Goal: Find specific page/section: Find specific page/section

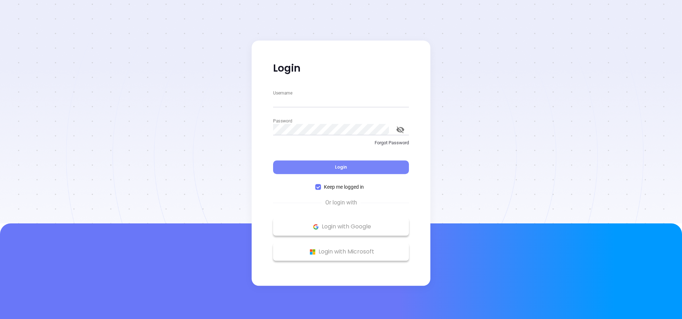
type input "[PERSON_NAME][EMAIL_ADDRESS][DOMAIN_NAME]"
click at [333, 164] on button "Login" at bounding box center [341, 167] width 136 height 14
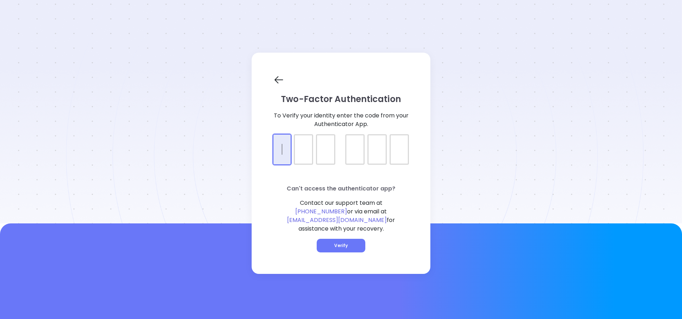
click at [283, 152] on div at bounding box center [341, 143] width 136 height 18
type input "847385"
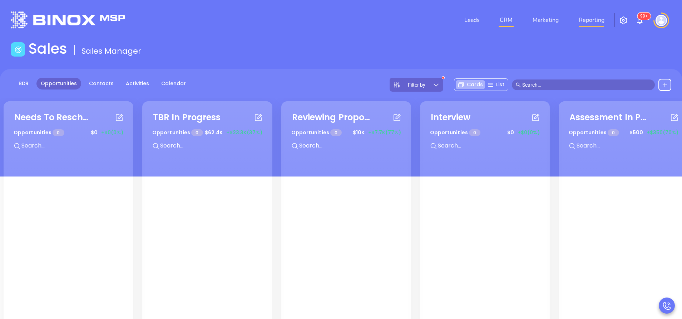
click at [598, 21] on link "Reporting" at bounding box center [591, 20] width 31 height 14
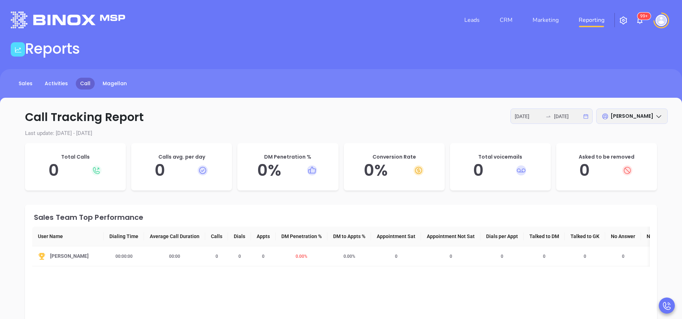
click at [551, 114] on icon "swap-right" at bounding box center [549, 116] width 6 height 6
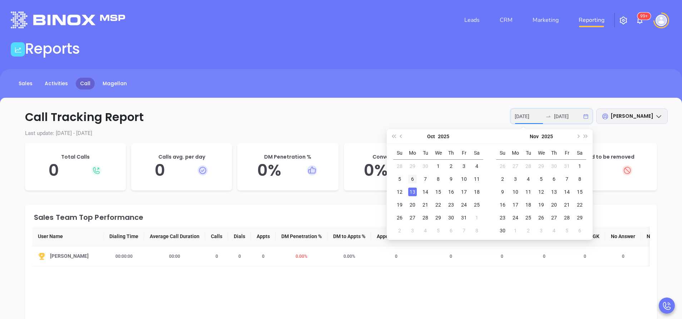
type input "[DATE]"
drag, startPoint x: 412, startPoint y: 180, endPoint x: 416, endPoint y: 180, distance: 4.0
click at [412, 180] on div "6" at bounding box center [412, 179] width 9 height 9
type input "[DATE]"
click at [468, 181] on div "10" at bounding box center [464, 179] width 9 height 9
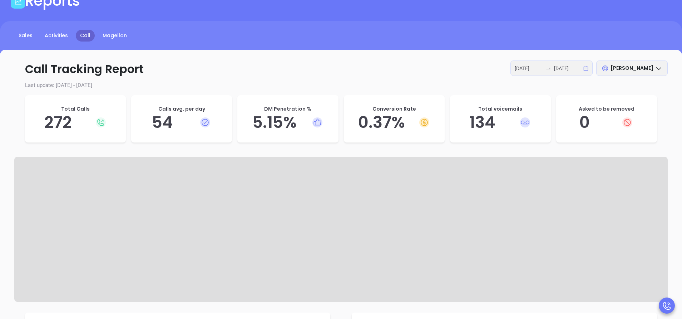
scroll to position [107, 0]
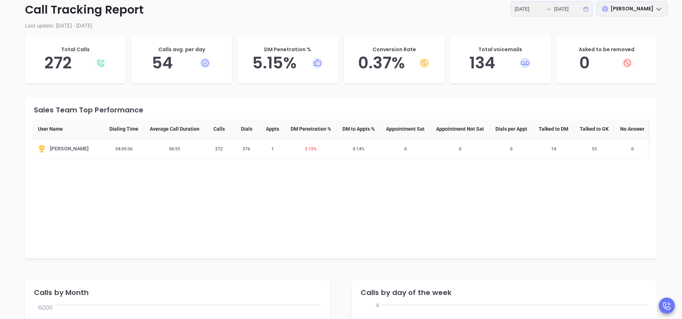
drag, startPoint x: 620, startPoint y: 183, endPoint x: 646, endPoint y: 184, distance: 26.1
click at [646, 184] on div "Sales Team Top Performance User Name Dialing Time Average Call Duration Calls D…" at bounding box center [341, 177] width 632 height 161
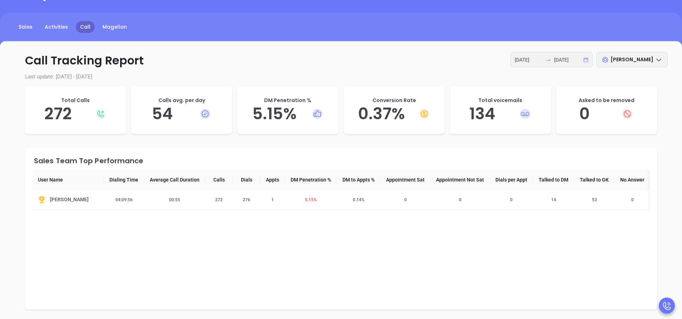
scroll to position [0, 0]
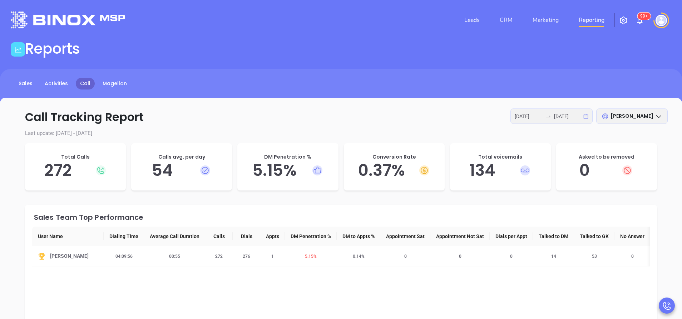
click at [68, 19] on img at bounding box center [68, 19] width 114 height 17
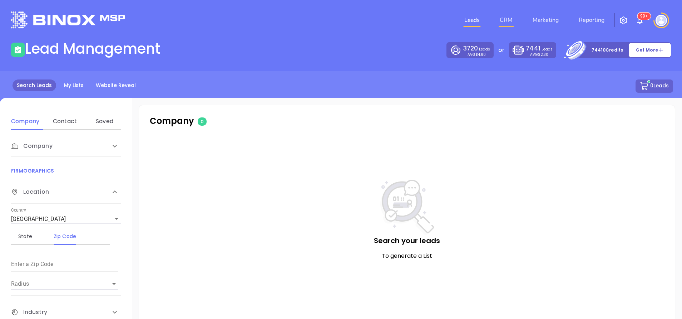
click at [505, 20] on link "CRM" at bounding box center [506, 20] width 19 height 14
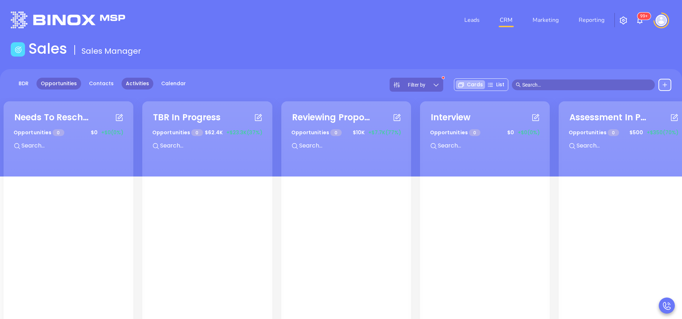
click at [135, 83] on link "Activities" at bounding box center [138, 84] width 32 height 12
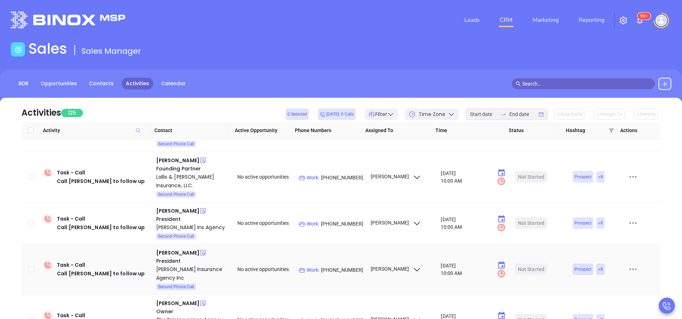
scroll to position [536, 0]
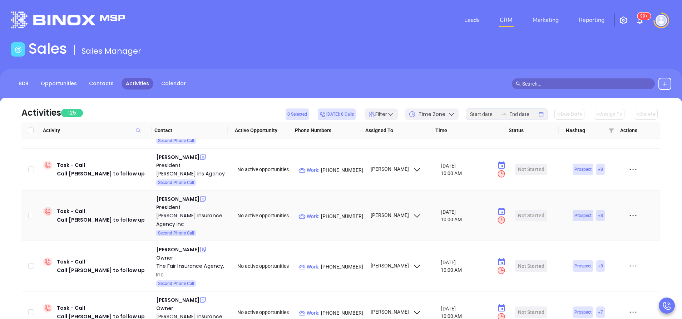
click at [386, 190] on td "[PERSON_NAME]" at bounding box center [402, 215] width 71 height 50
